Goal: Task Accomplishment & Management: Use online tool/utility

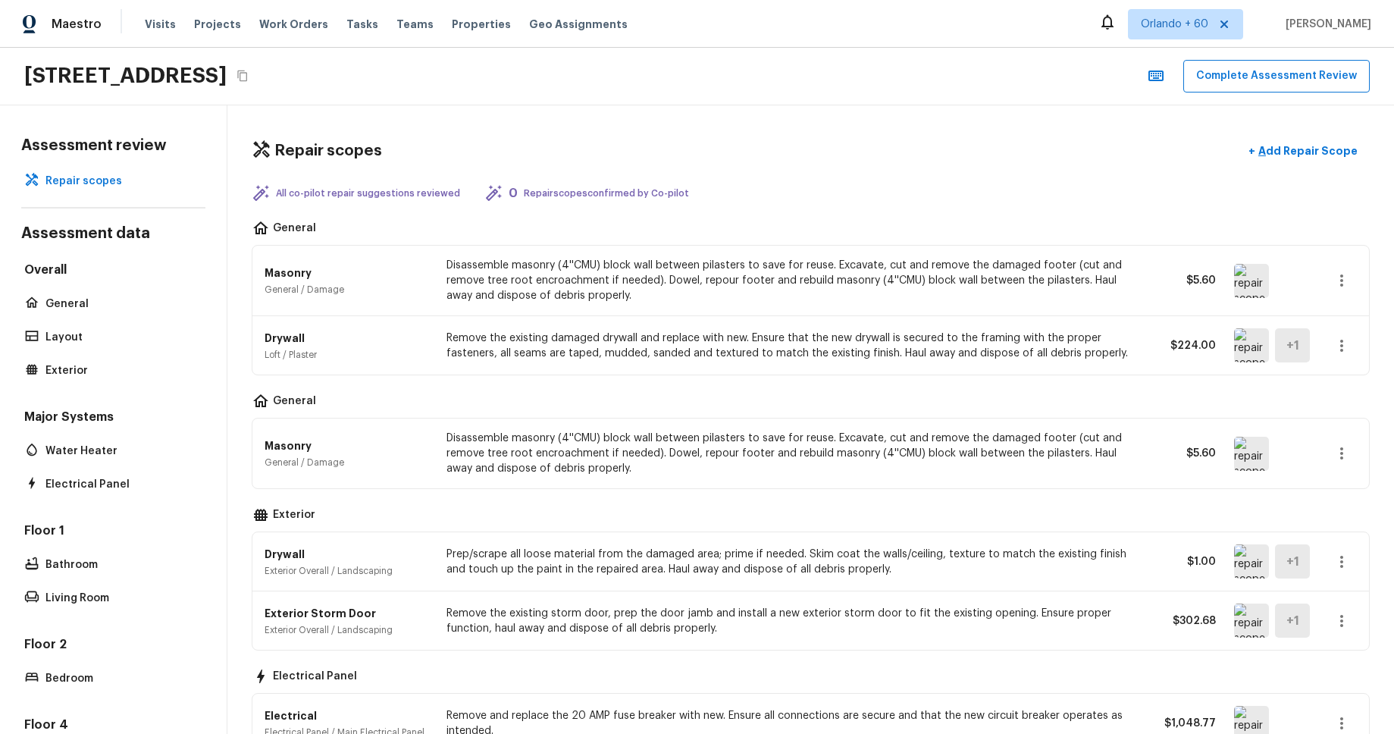
scroll to position [303, 0]
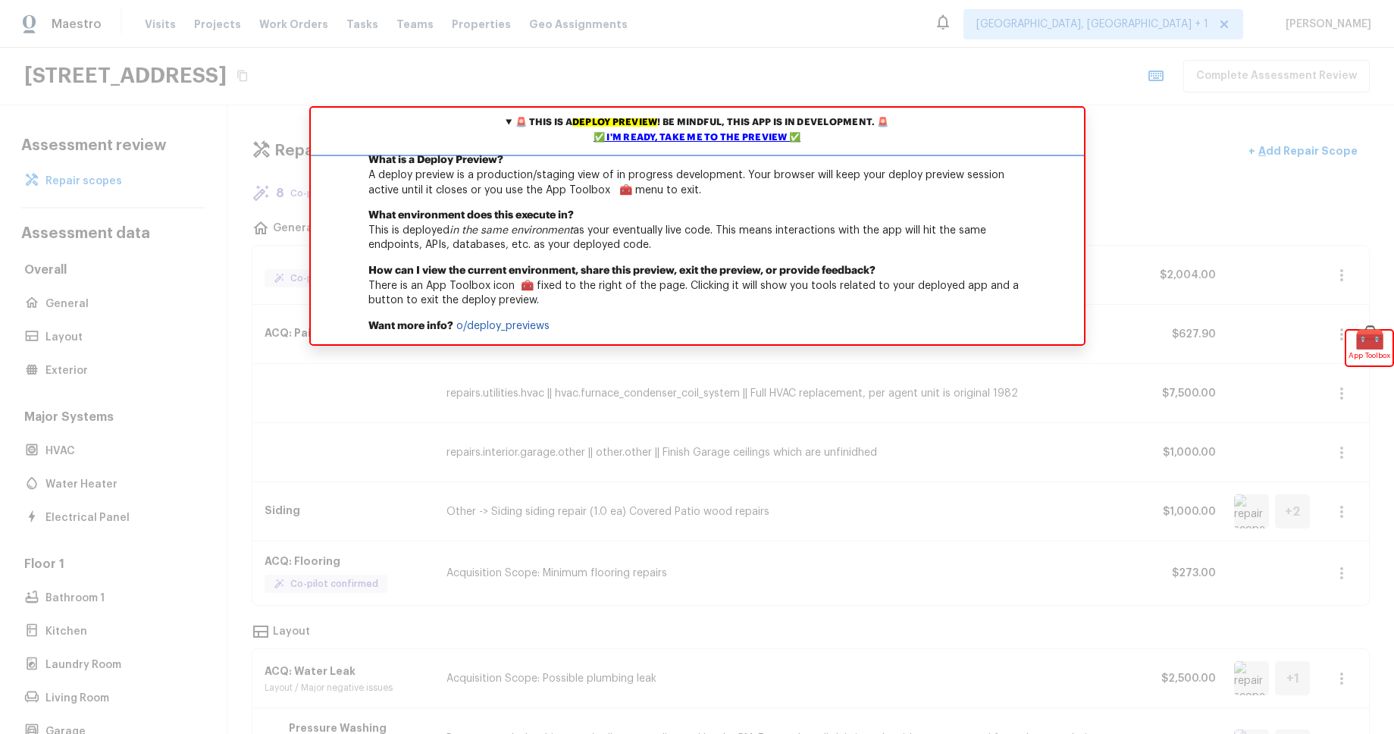
click at [753, 131] on div "✅ I'm ready, take me to the preview ✅" at bounding box center [698, 137] width 766 height 15
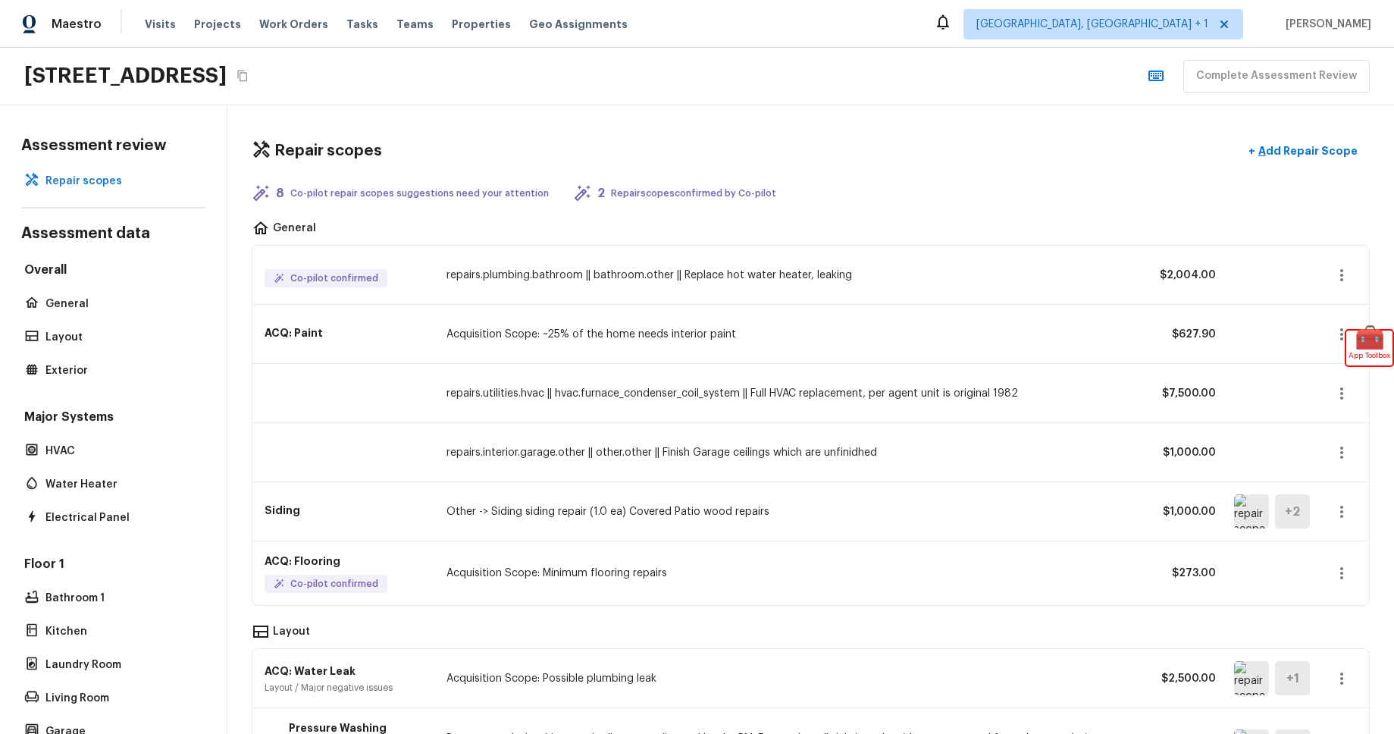
click at [762, 132] on div "Repair scopes + Add Repair Scope 8 Co-pilot repair scopes suggestions need your…" at bounding box center [810, 419] width 1167 height 629
